Goal: Task Accomplishment & Management: Complete application form

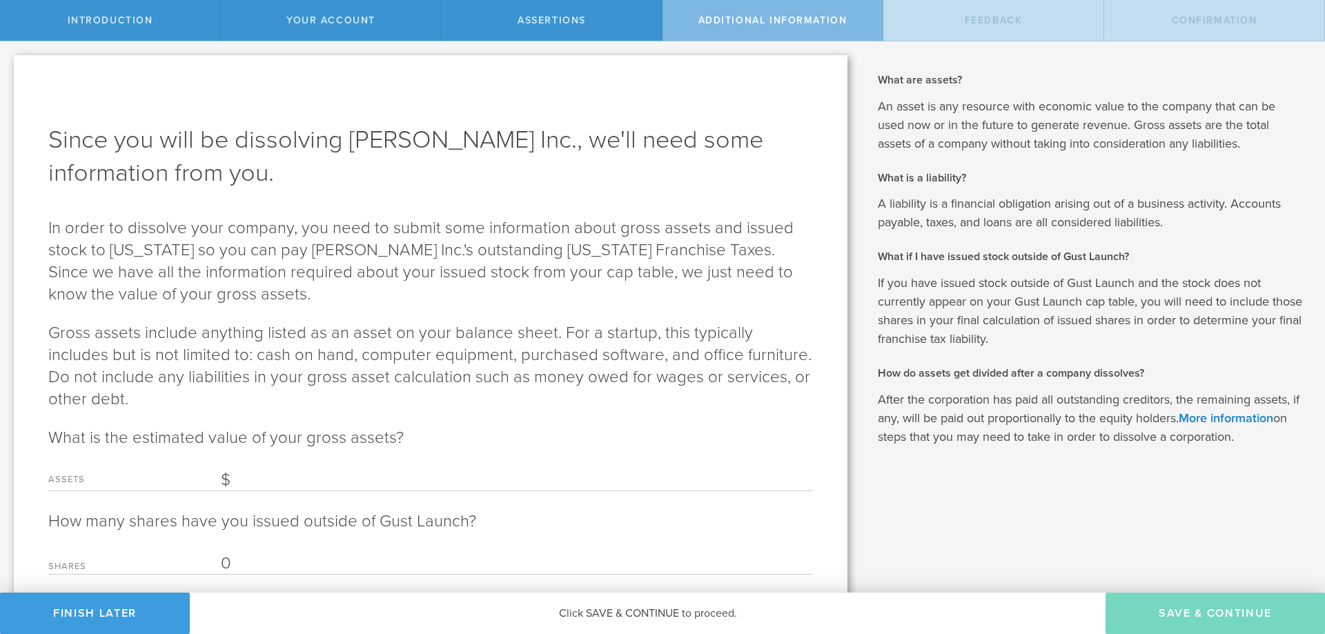
paste input "248,779.92"
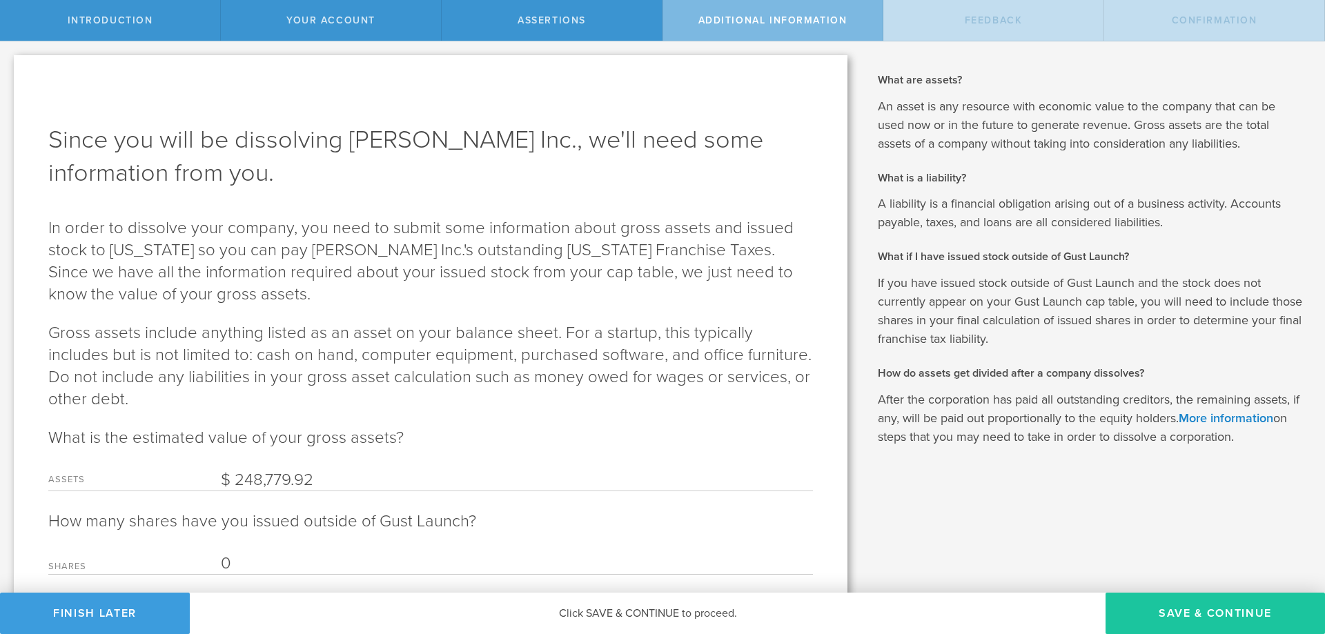
type input "248,779.92"
click at [1177, 603] on button "Save & Continue" at bounding box center [1215, 613] width 219 height 41
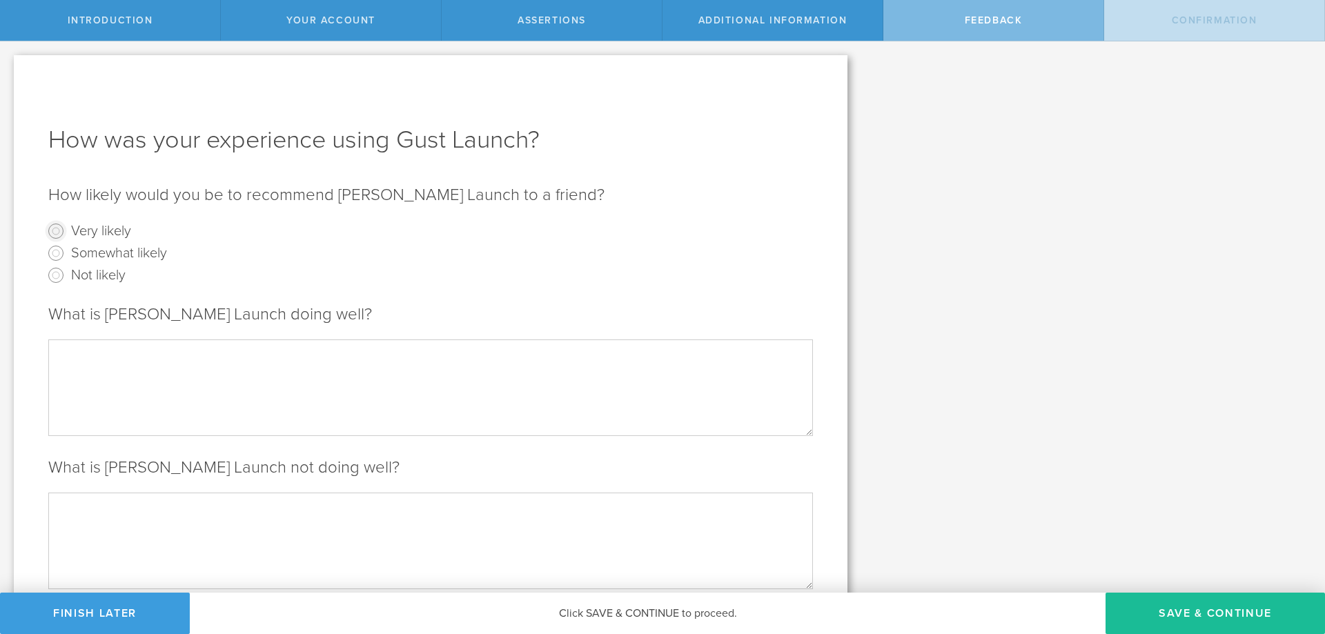
click at [59, 233] on input "Very likely" at bounding box center [56, 231] width 22 height 22
radio input "true"
click at [241, 417] on textarea at bounding box center [430, 388] width 765 height 96
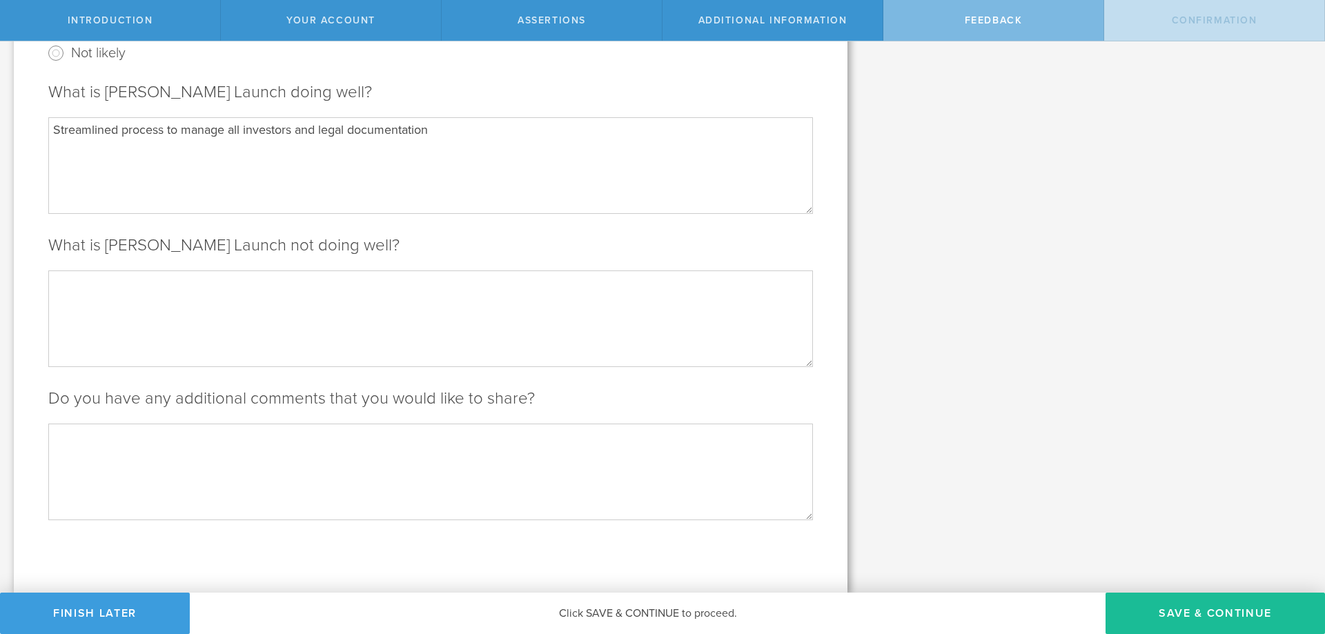
type textarea "Streamlined process to manage all investors and legal documentation"
click at [294, 327] on textarea at bounding box center [430, 319] width 765 height 96
click at [286, 467] on textarea at bounding box center [430, 472] width 765 height 96
click at [184, 435] on textarea "Will come back if I every start a new company" at bounding box center [430, 472] width 765 height 96
type textarea "Will come back if I ever start a new company"
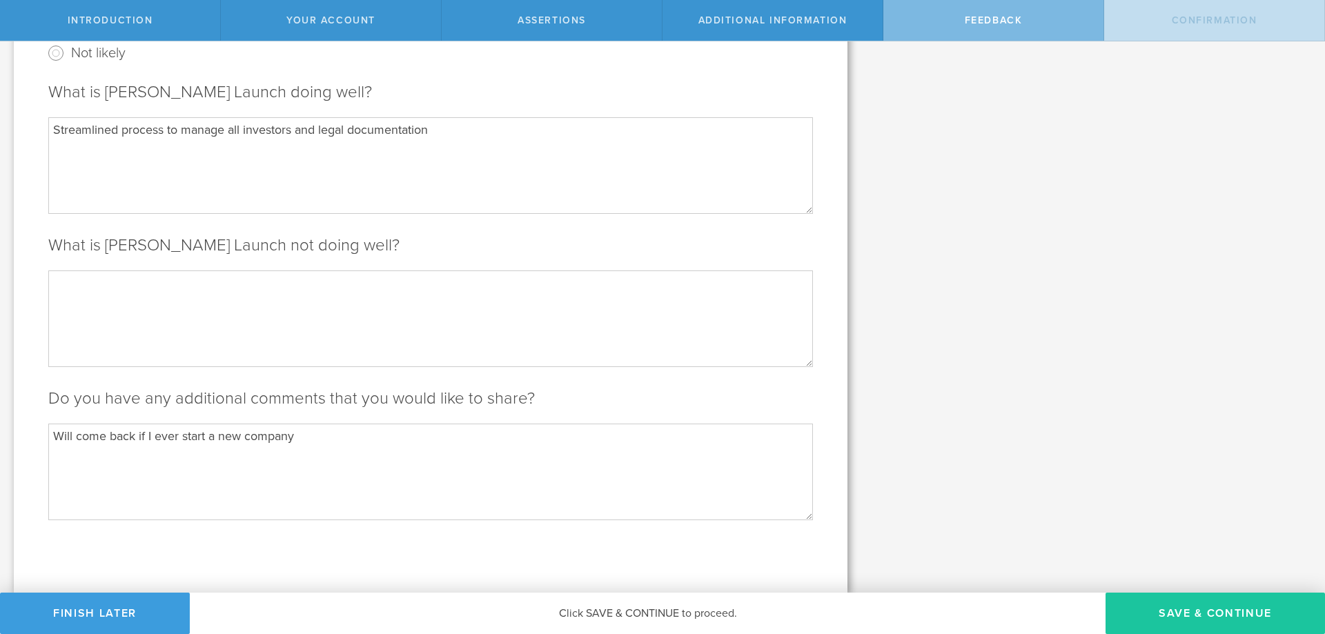
click at [1157, 607] on button "Save & Continue" at bounding box center [1215, 613] width 219 height 41
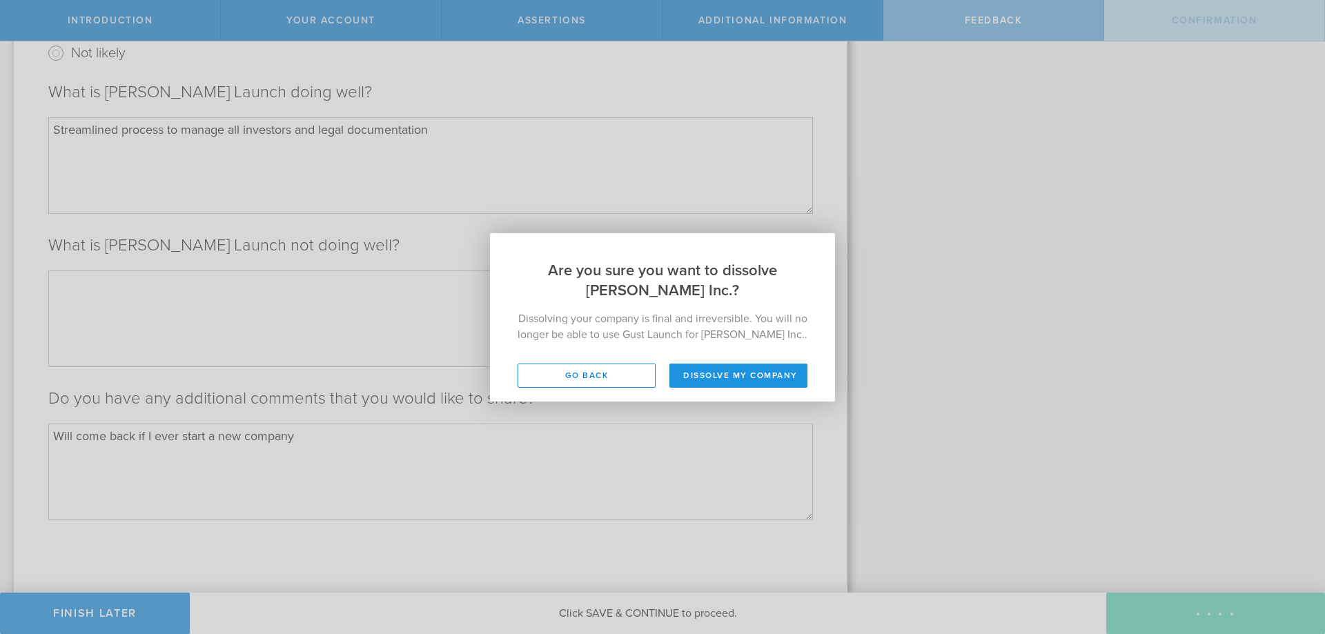
click at [701, 375] on button "Dissolve my company" at bounding box center [738, 376] width 138 height 24
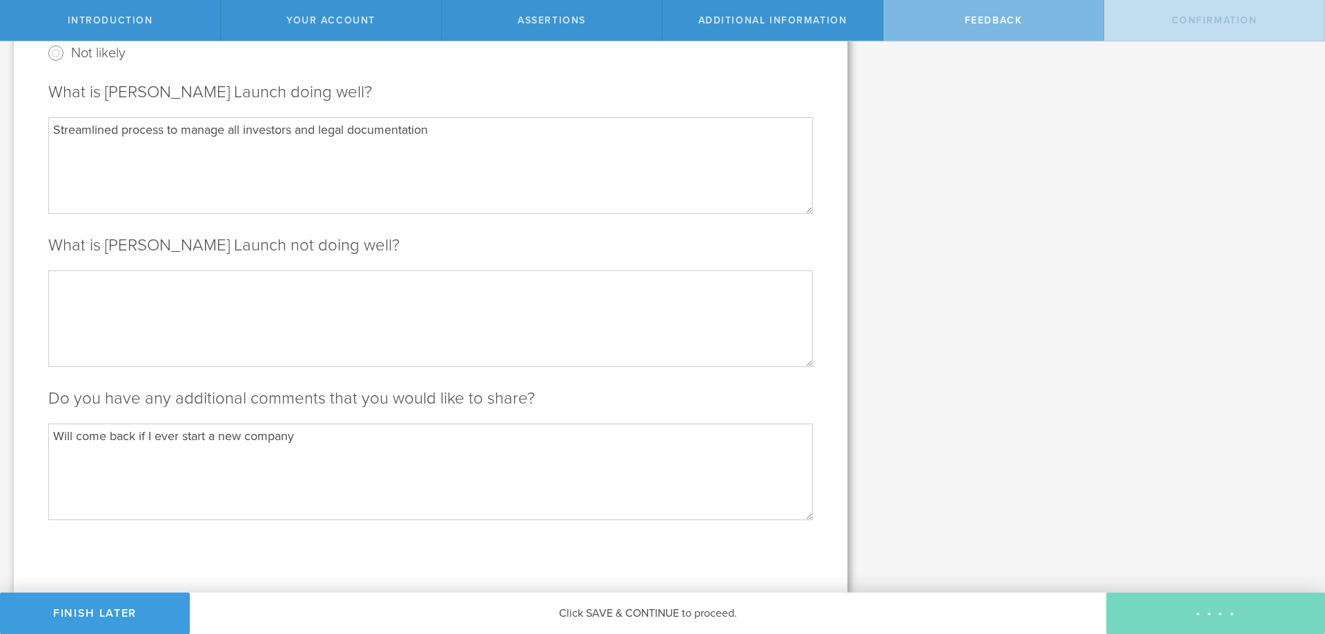
scroll to position [0, 0]
